Goal: Information Seeking & Learning: Learn about a topic

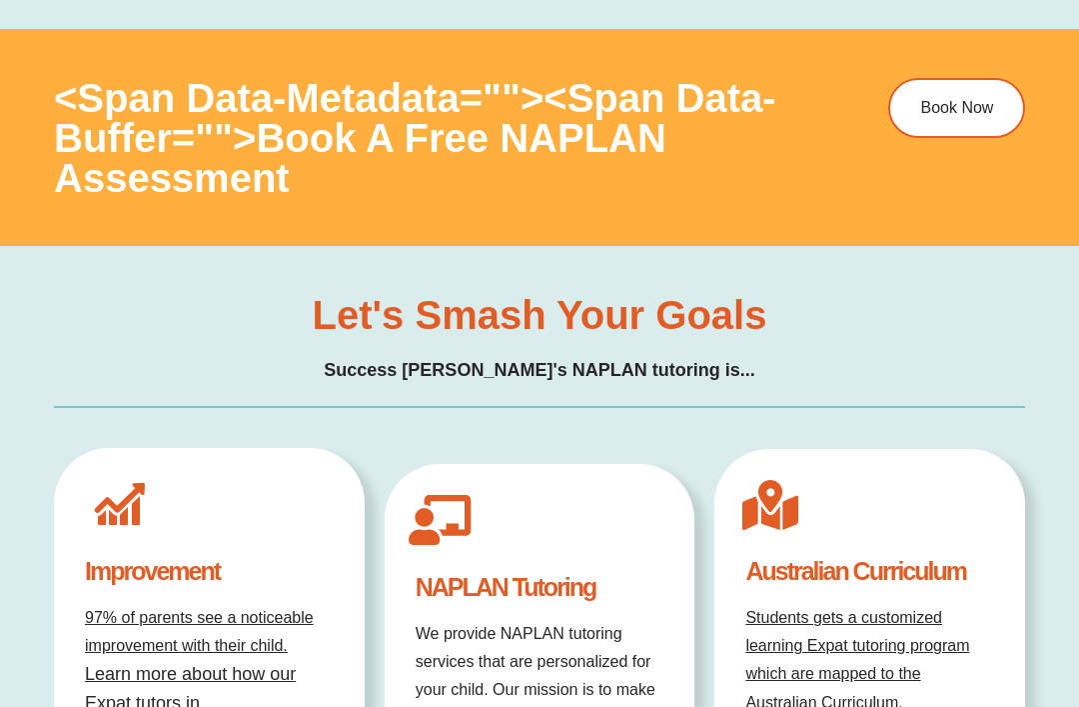
scroll to position [6308, 0]
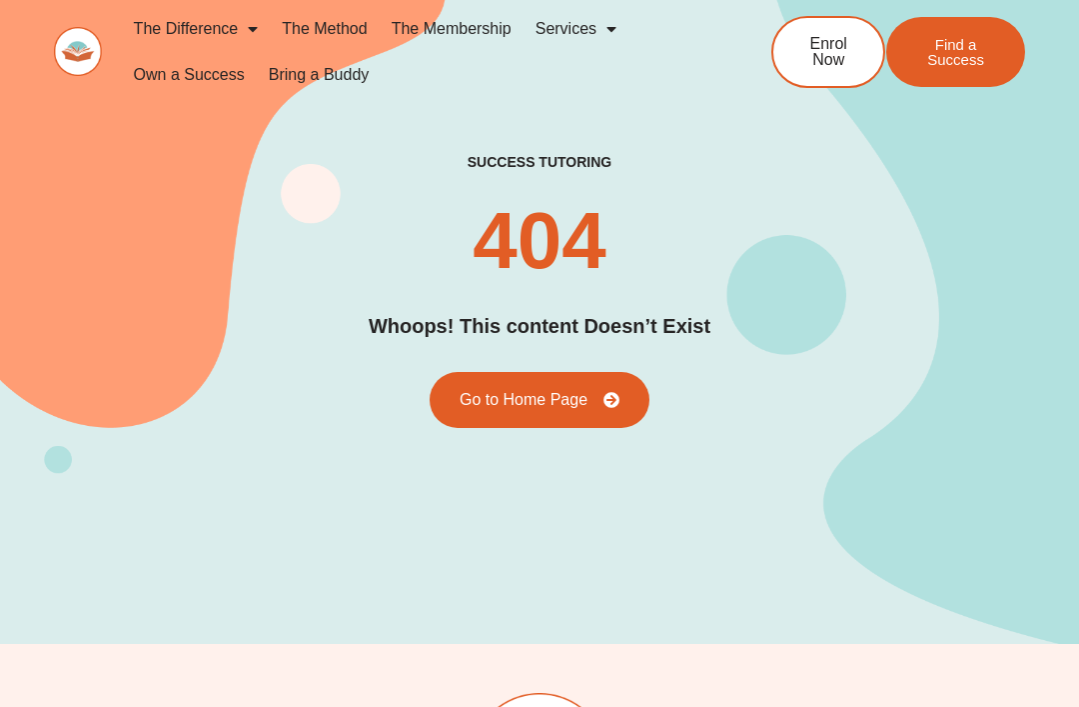
click at [581, 42] on link "Services" at bounding box center [576, 29] width 105 height 46
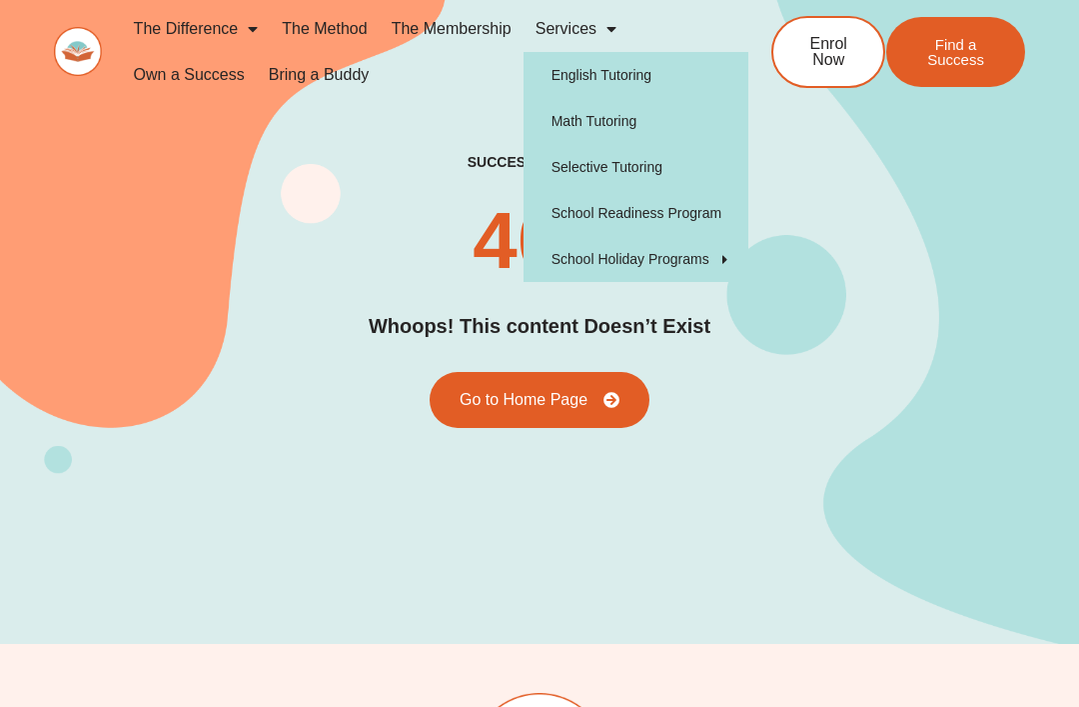
click at [665, 266] on link "School Holiday Programs" at bounding box center [636, 259] width 225 height 46
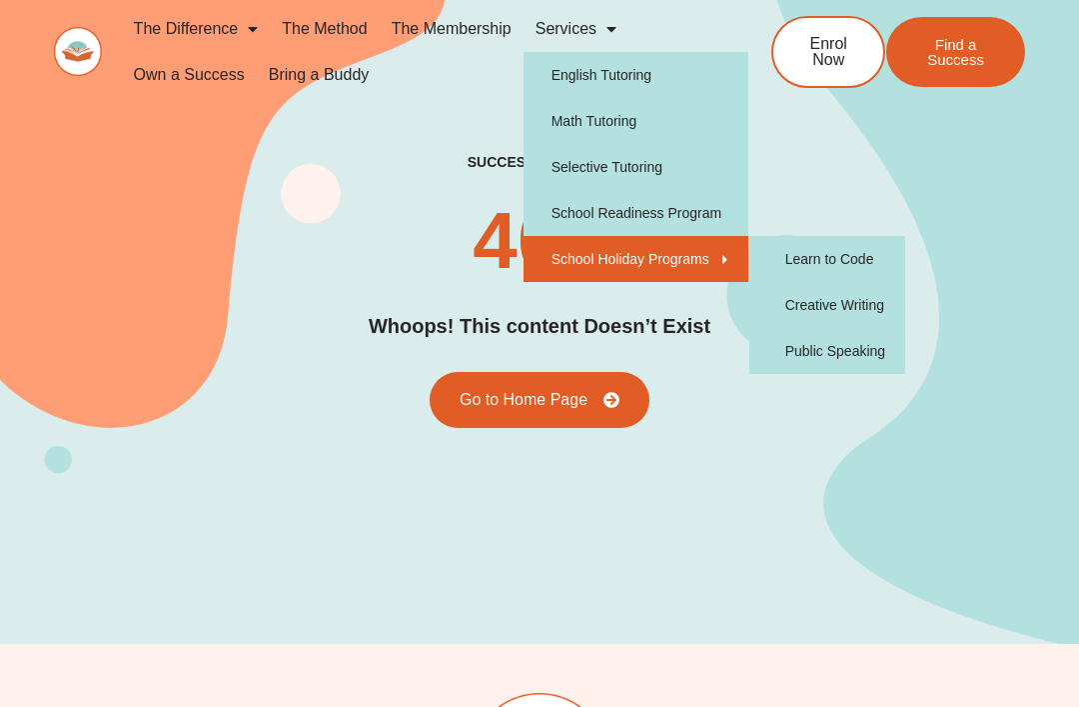
click at [838, 307] on link "Creative Writing" at bounding box center [828, 305] width 156 height 46
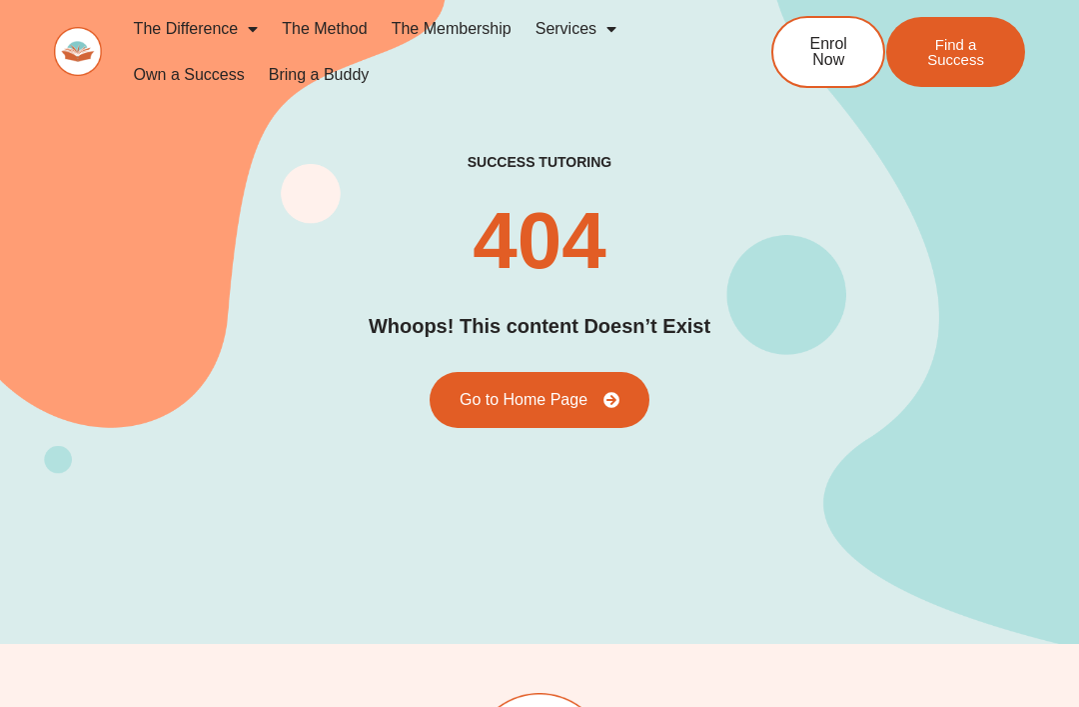
click at [584, 29] on link "Services" at bounding box center [576, 29] width 105 height 46
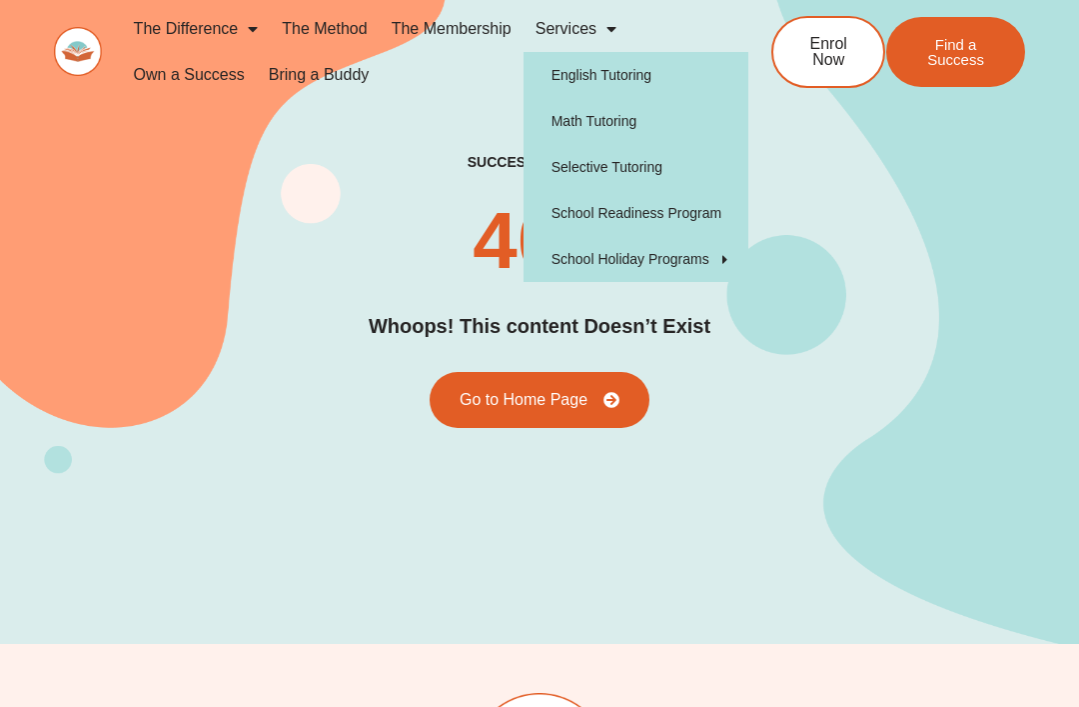
click at [598, 78] on link "English Tutoring" at bounding box center [636, 75] width 225 height 46
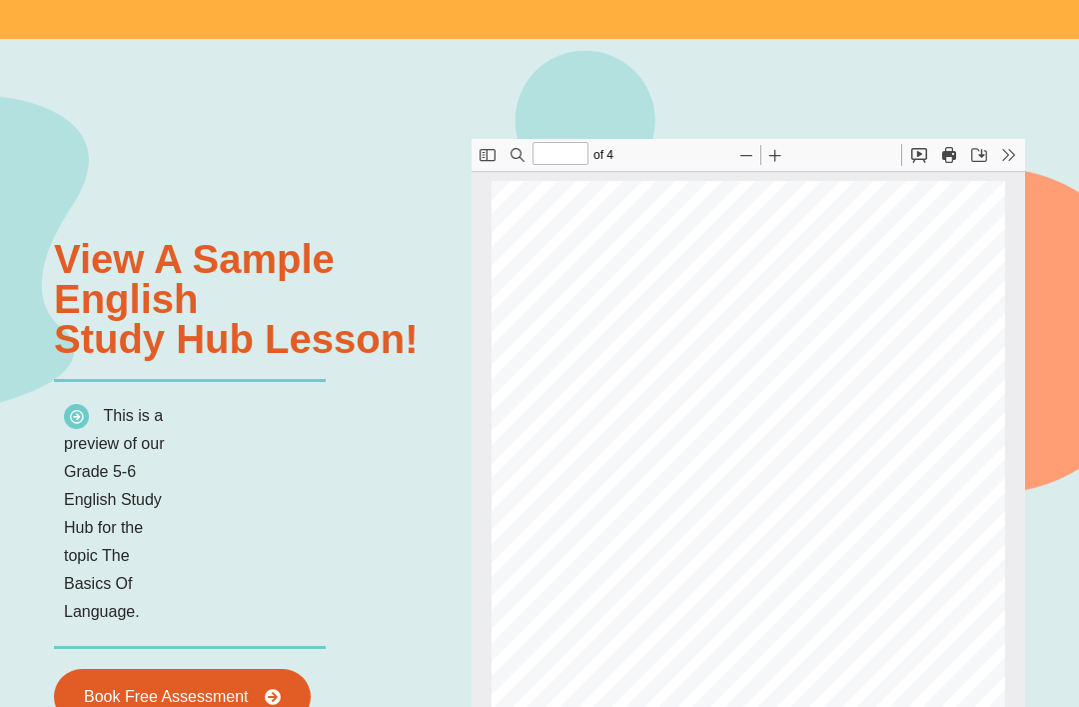
scroll to position [2113, 0]
type input "*"
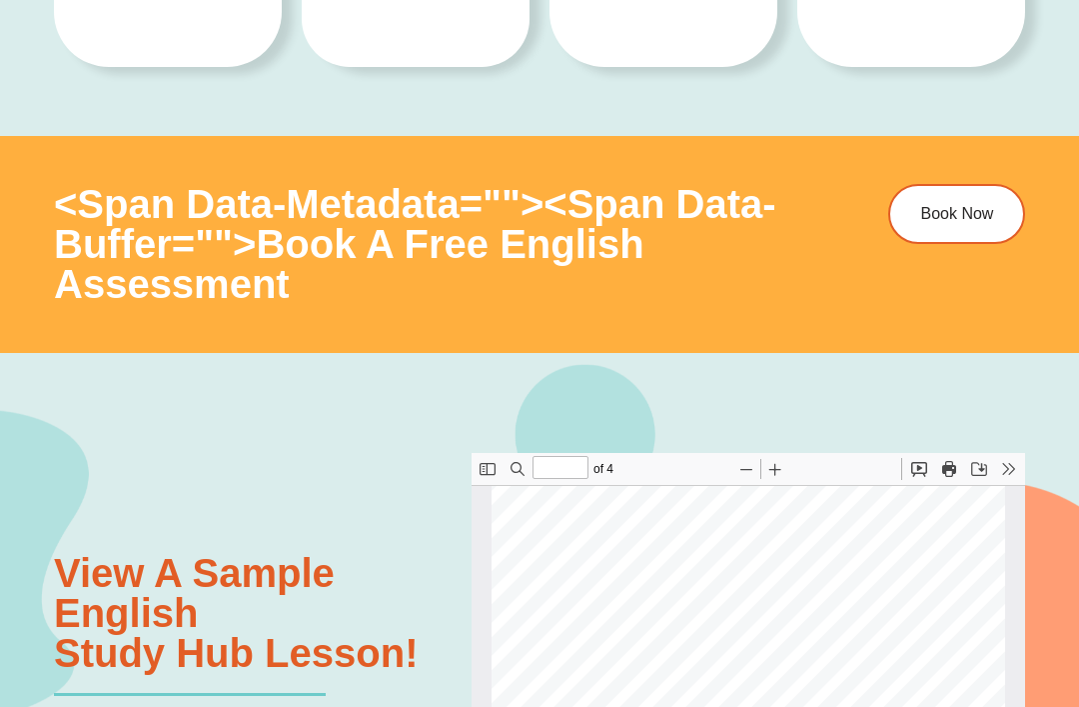
scroll to position [1780, 0]
